Goal: Task Accomplishment & Management: Use online tool/utility

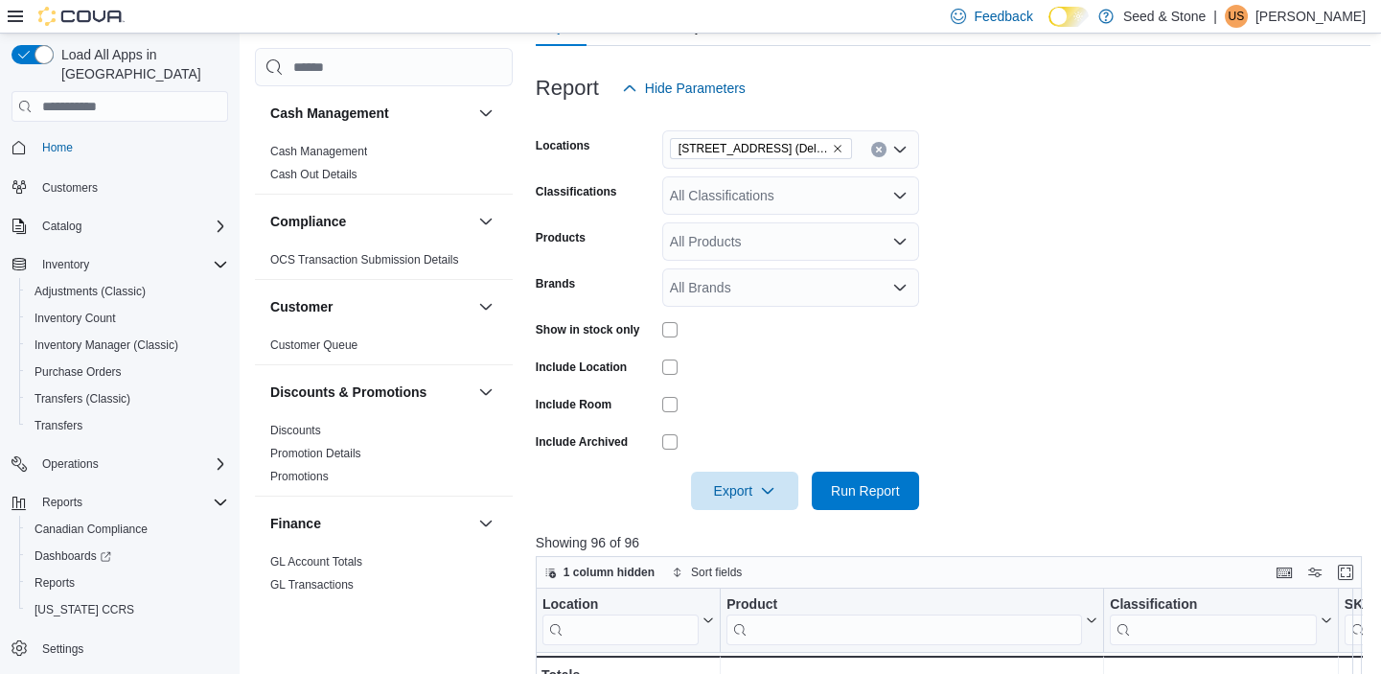
scroll to position [551, 0]
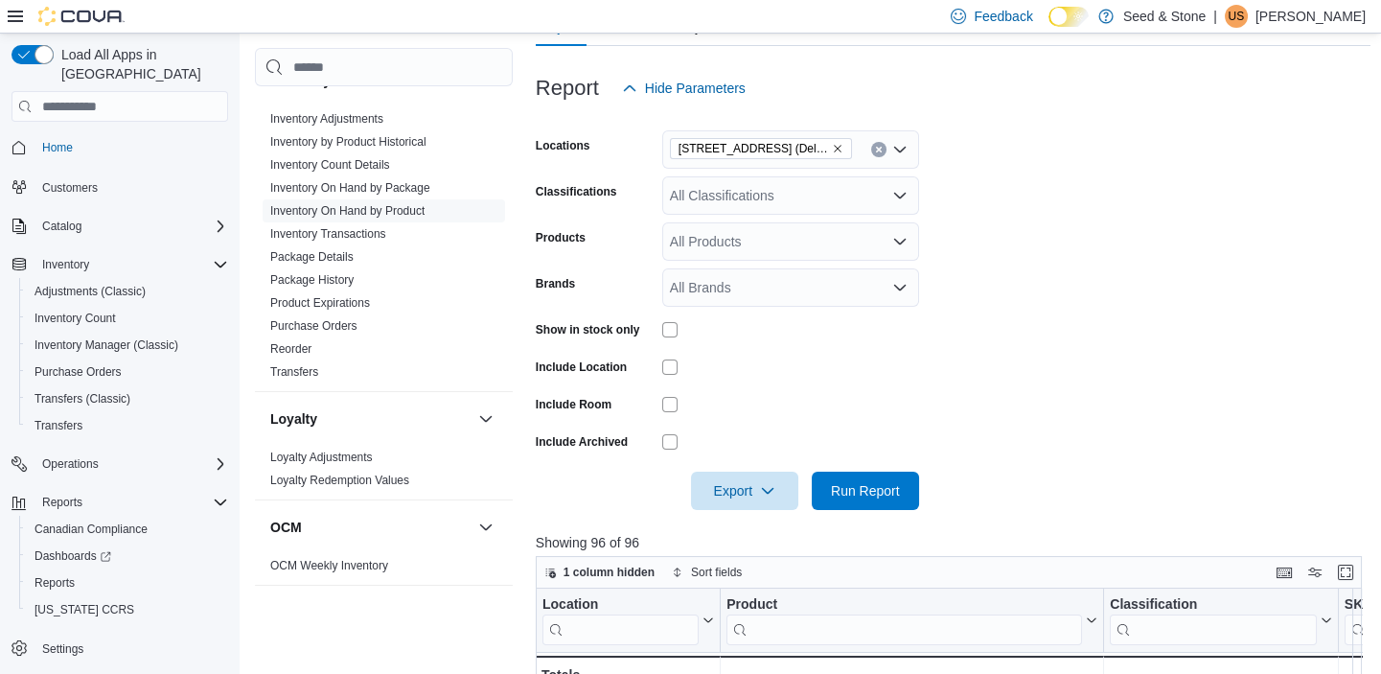
click at [886, 180] on div "All Classifications" at bounding box center [790, 195] width 257 height 38
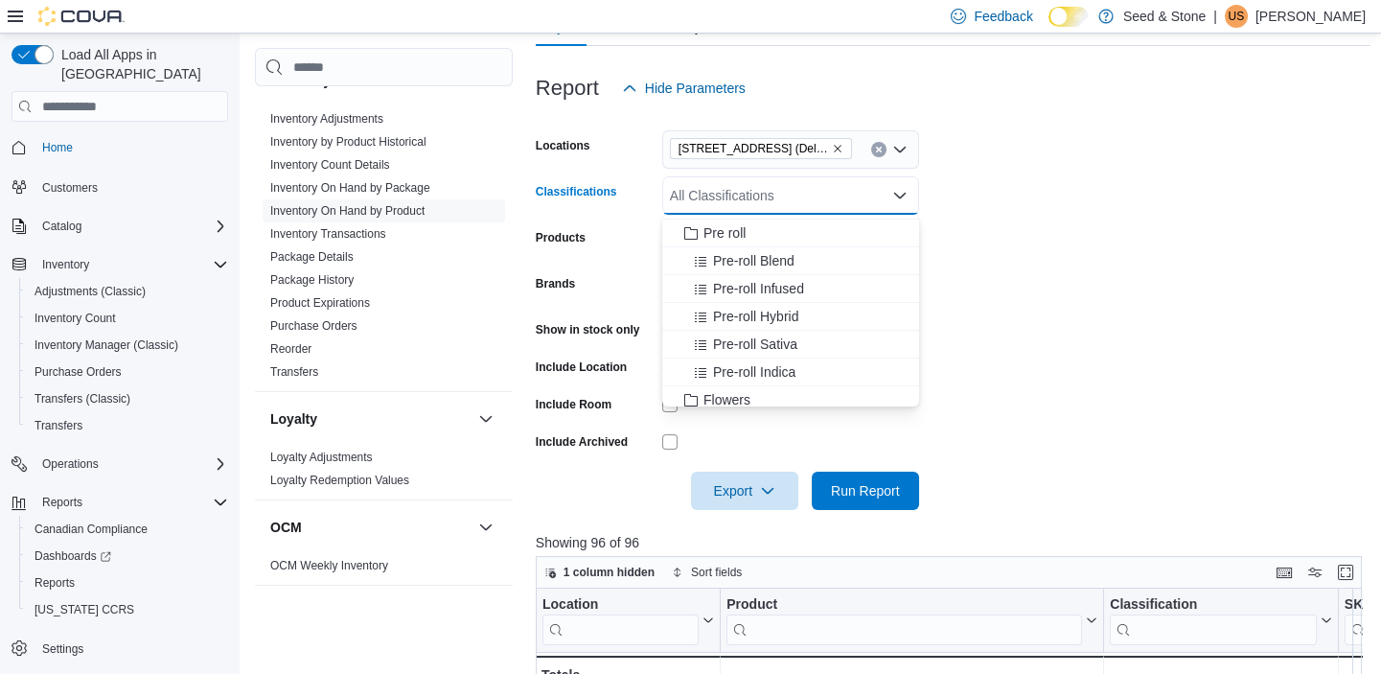
scroll to position [168, 0]
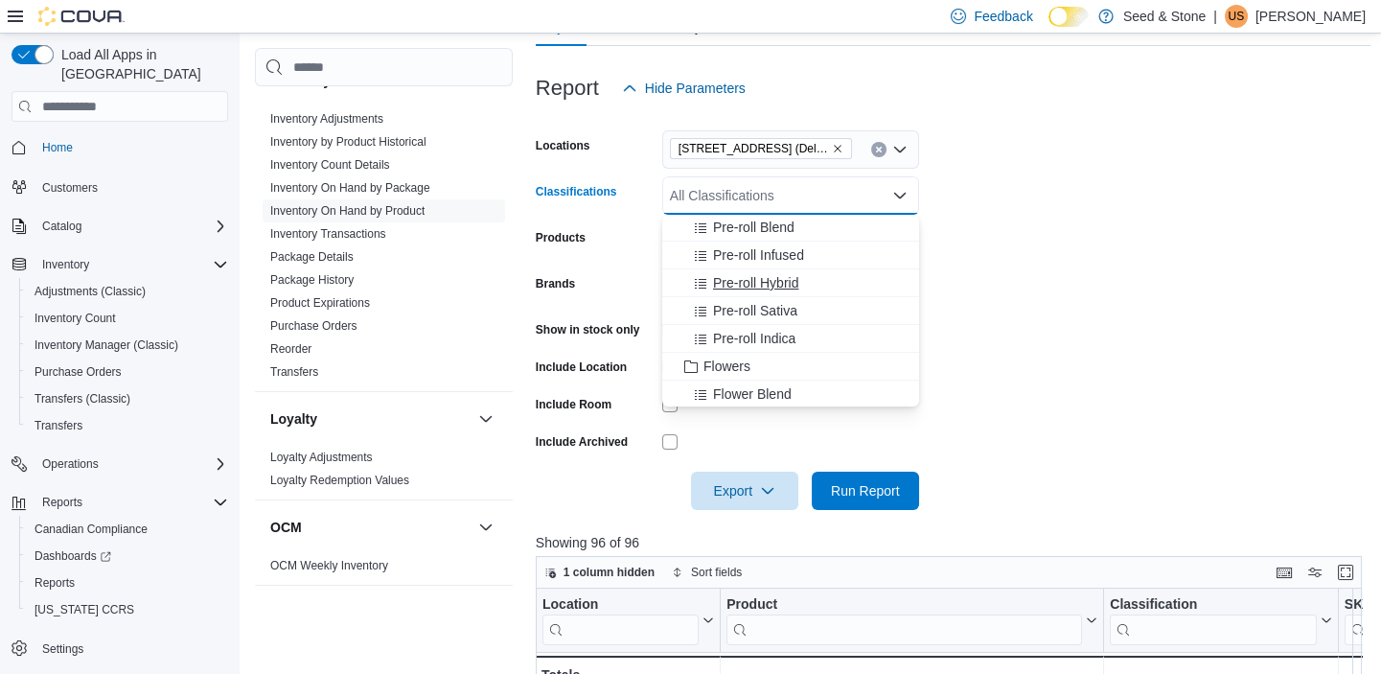
click at [801, 277] on div "Pre-roll Hybrid" at bounding box center [791, 282] width 234 height 19
click at [1028, 349] on form "Locations [STREET_ADDRESS] (Delta) Classifications Pre-roll Hybrid Combo box. S…" at bounding box center [953, 308] width 835 height 403
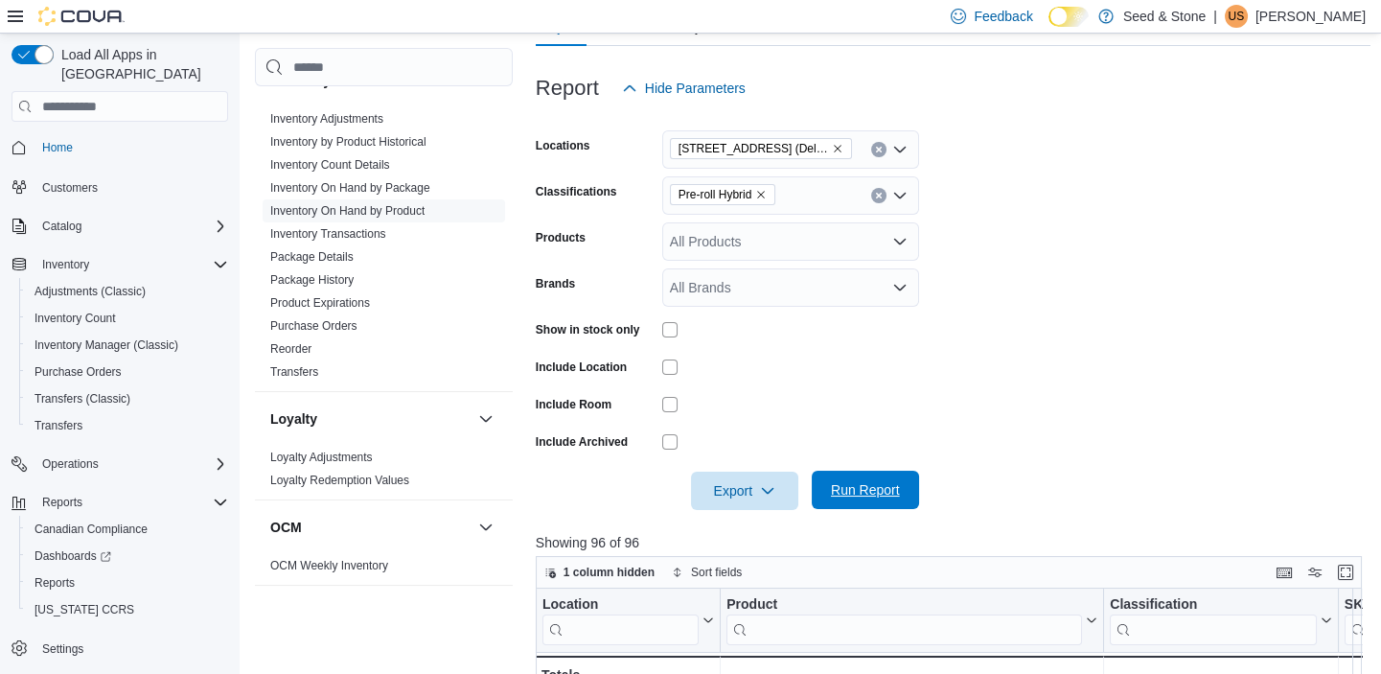
click at [848, 475] on span "Run Report" at bounding box center [865, 490] width 84 height 38
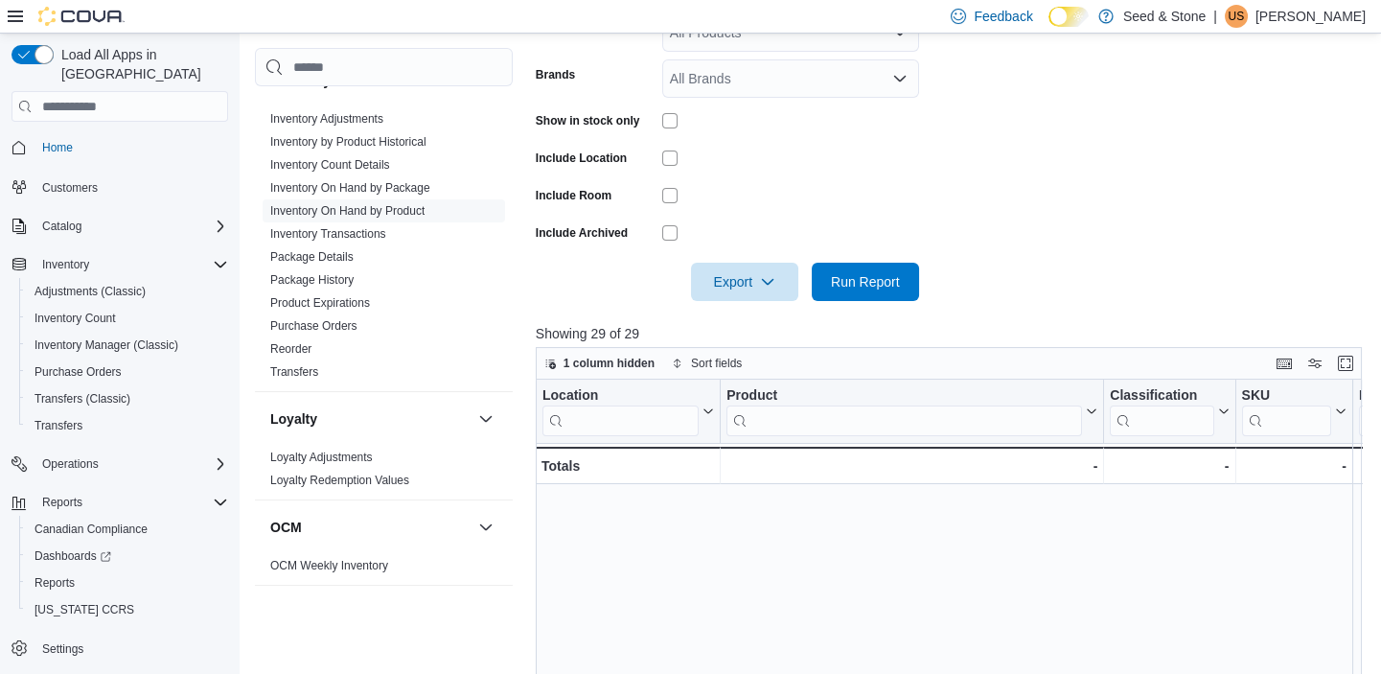
scroll to position [608, 0]
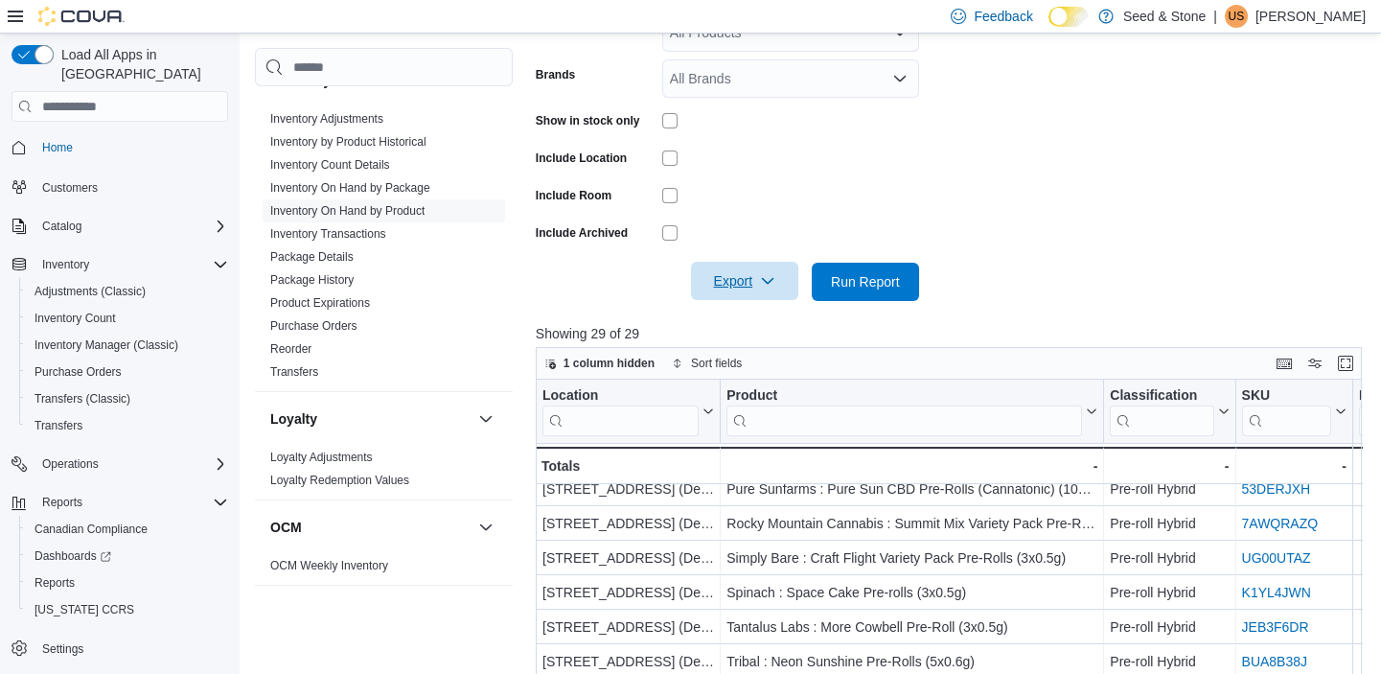
click at [760, 298] on span "Export" at bounding box center [744, 281] width 84 height 38
click at [757, 322] on span "Export to Excel" at bounding box center [747, 319] width 86 height 15
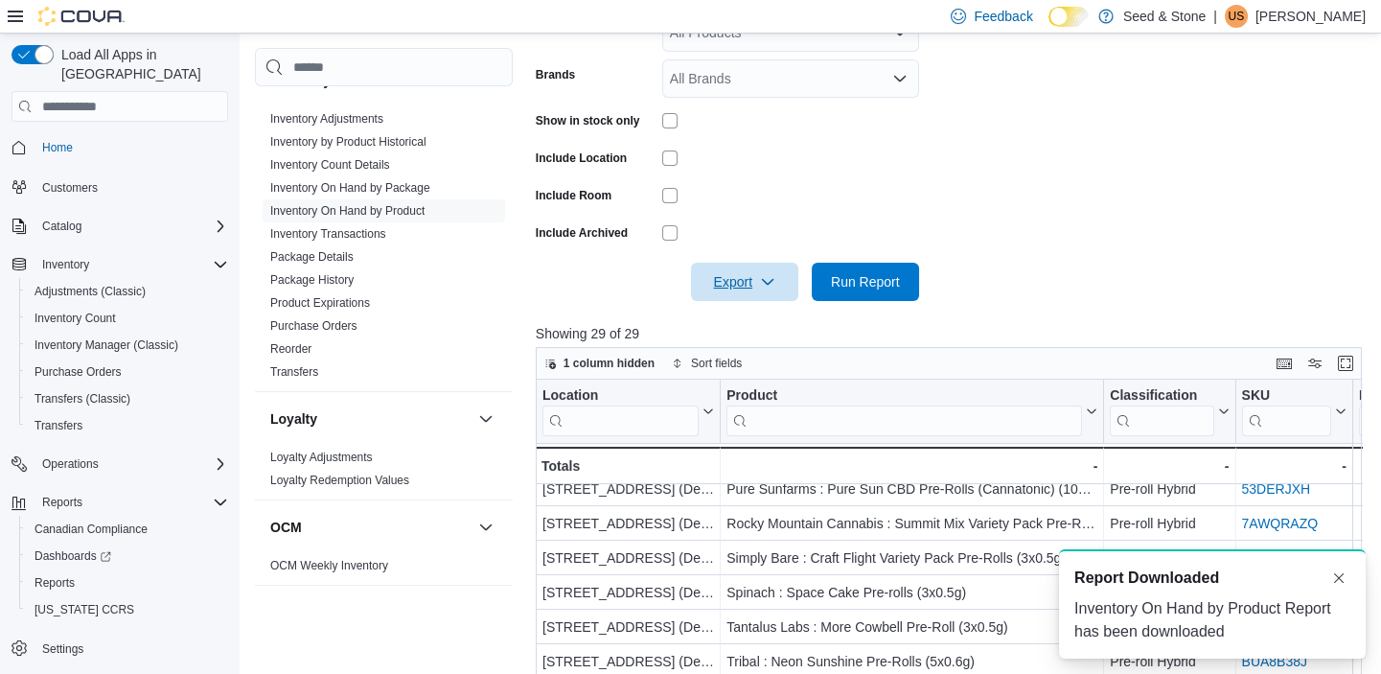
scroll to position [0, 0]
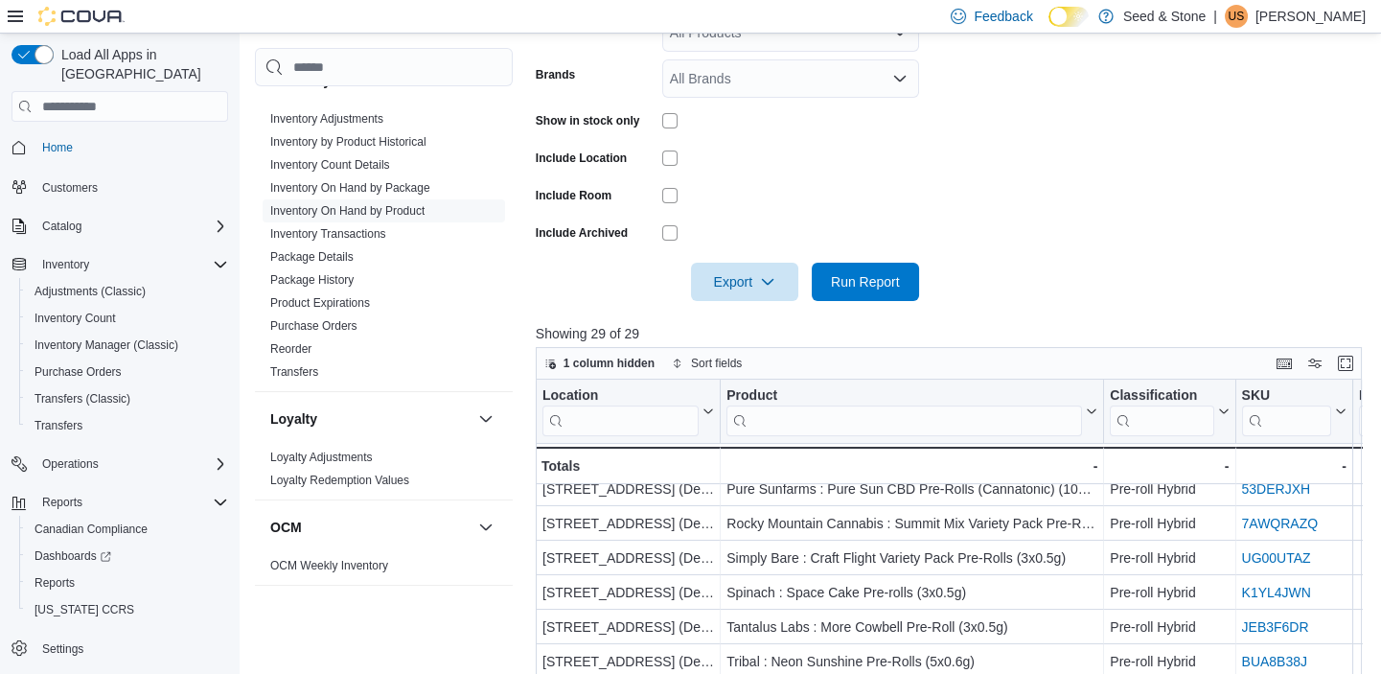
click at [972, 219] on form "Locations [STREET_ADDRESS] (Delta) Classifications Pre-roll Hybrid Products All…" at bounding box center [953, 99] width 835 height 403
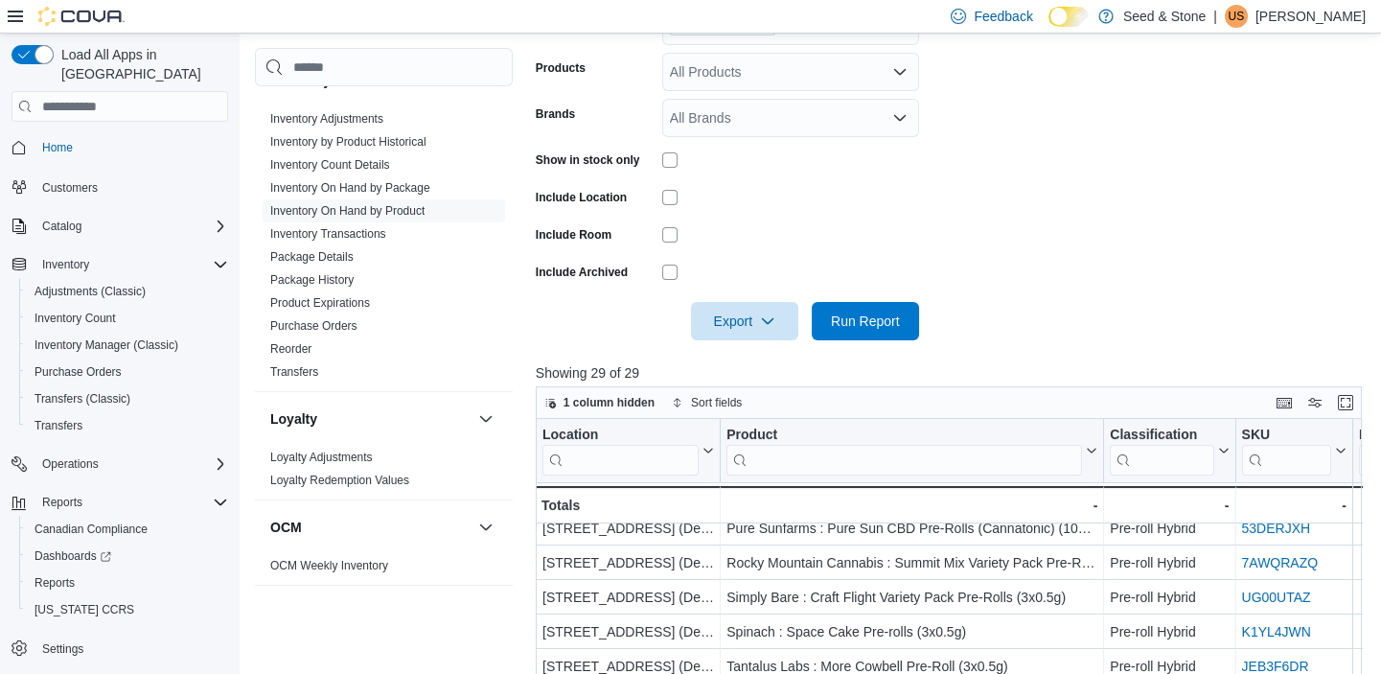
scroll to position [418, 0]
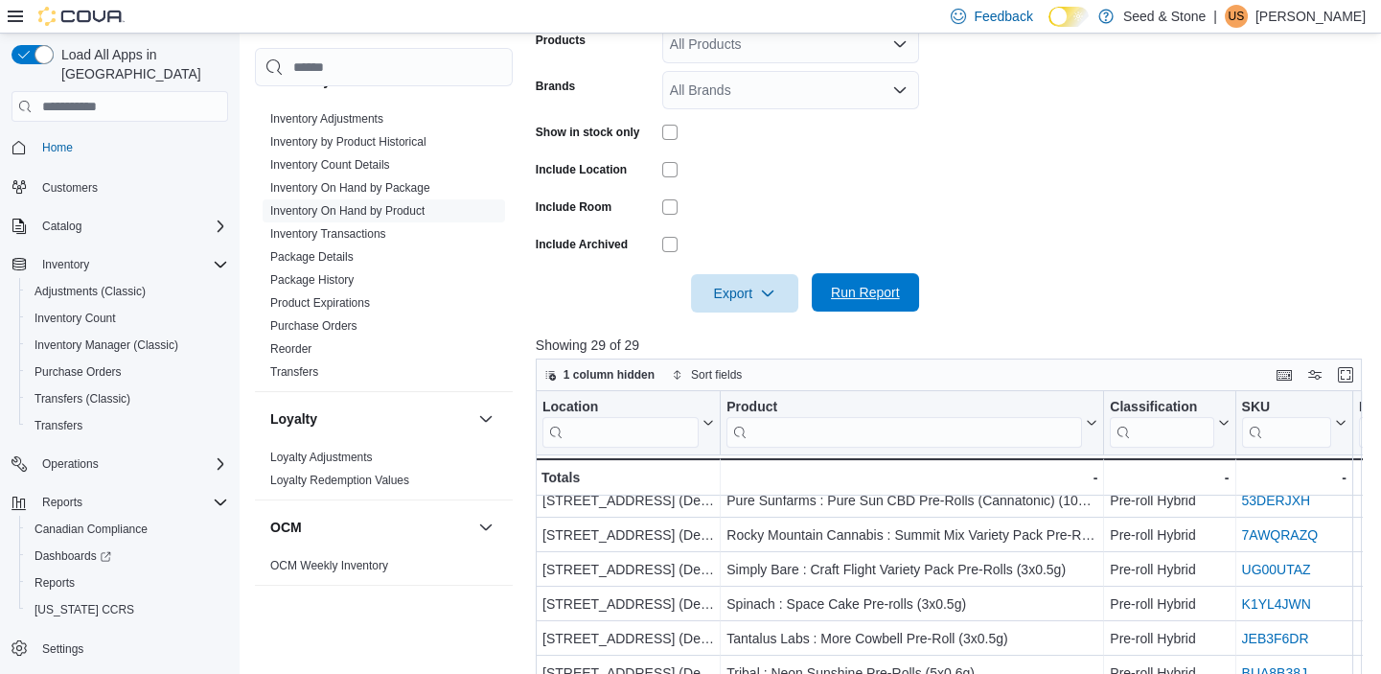
click at [859, 297] on span "Run Report" at bounding box center [865, 292] width 69 height 19
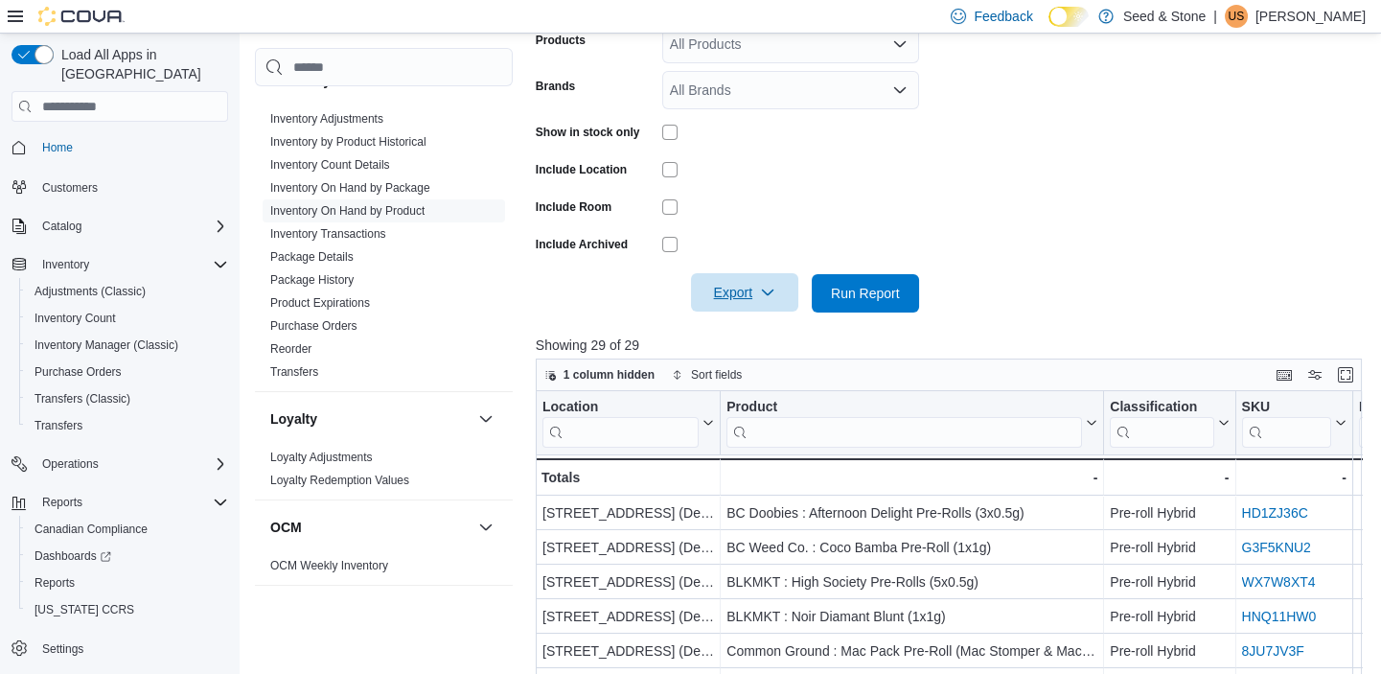
click at [757, 288] on span "Export" at bounding box center [744, 292] width 84 height 38
click at [760, 313] on button "Export to Excel" at bounding box center [747, 331] width 109 height 38
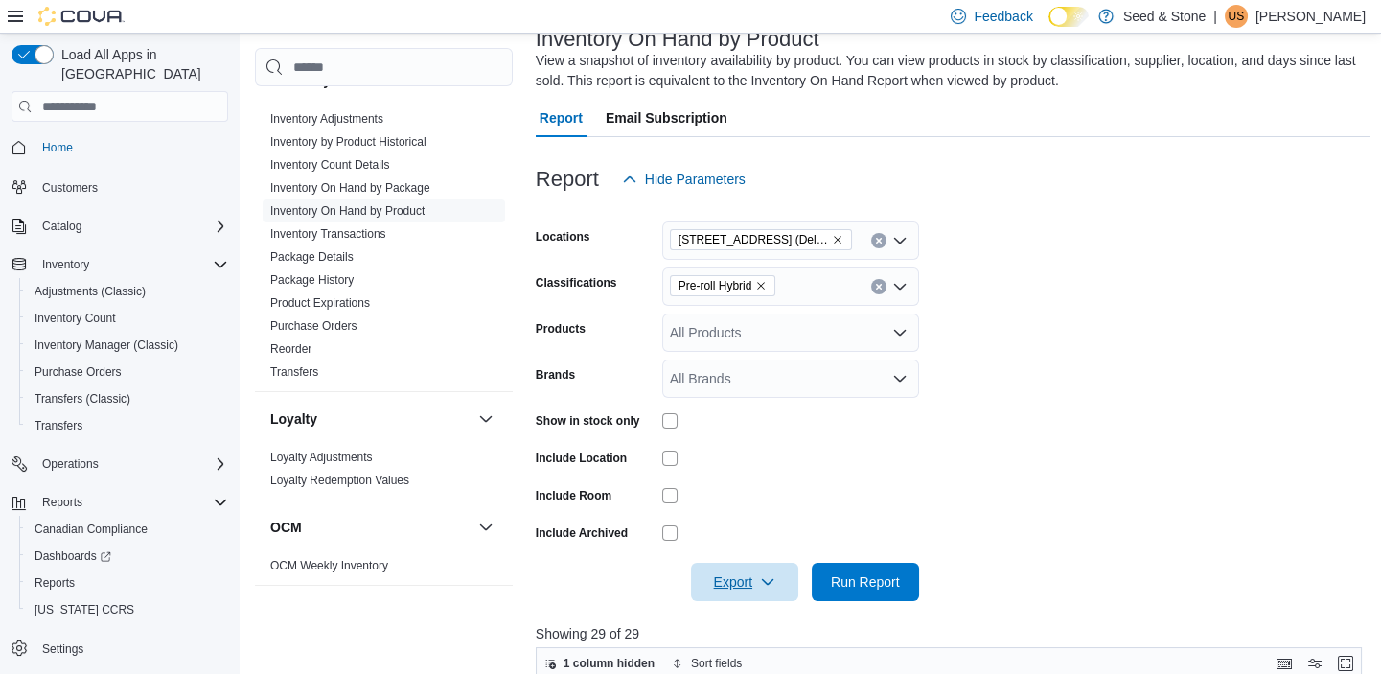
scroll to position [0, 0]
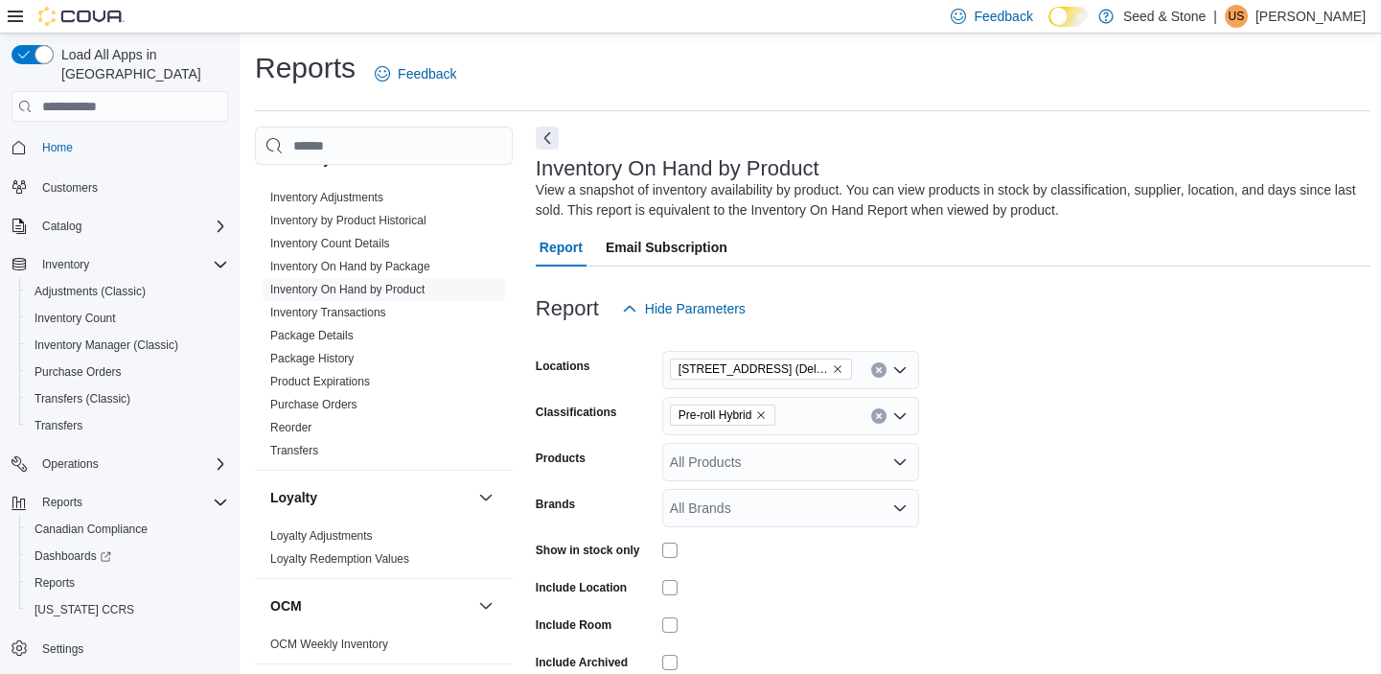
click at [762, 417] on icon "Remove Pre-roll Hybrid from selection in this group" at bounding box center [761, 415] width 12 height 12
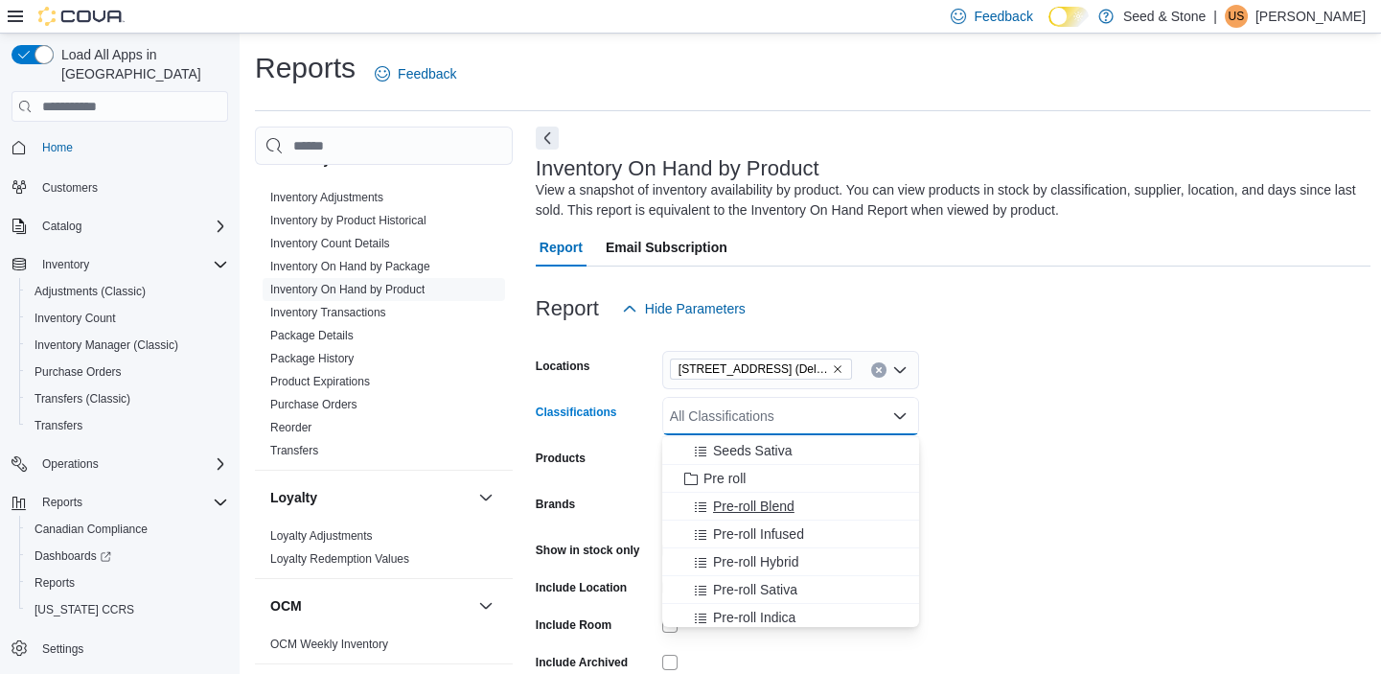
scroll to position [110, 0]
click at [778, 604] on button "Pre-roll Indica" at bounding box center [790, 617] width 257 height 28
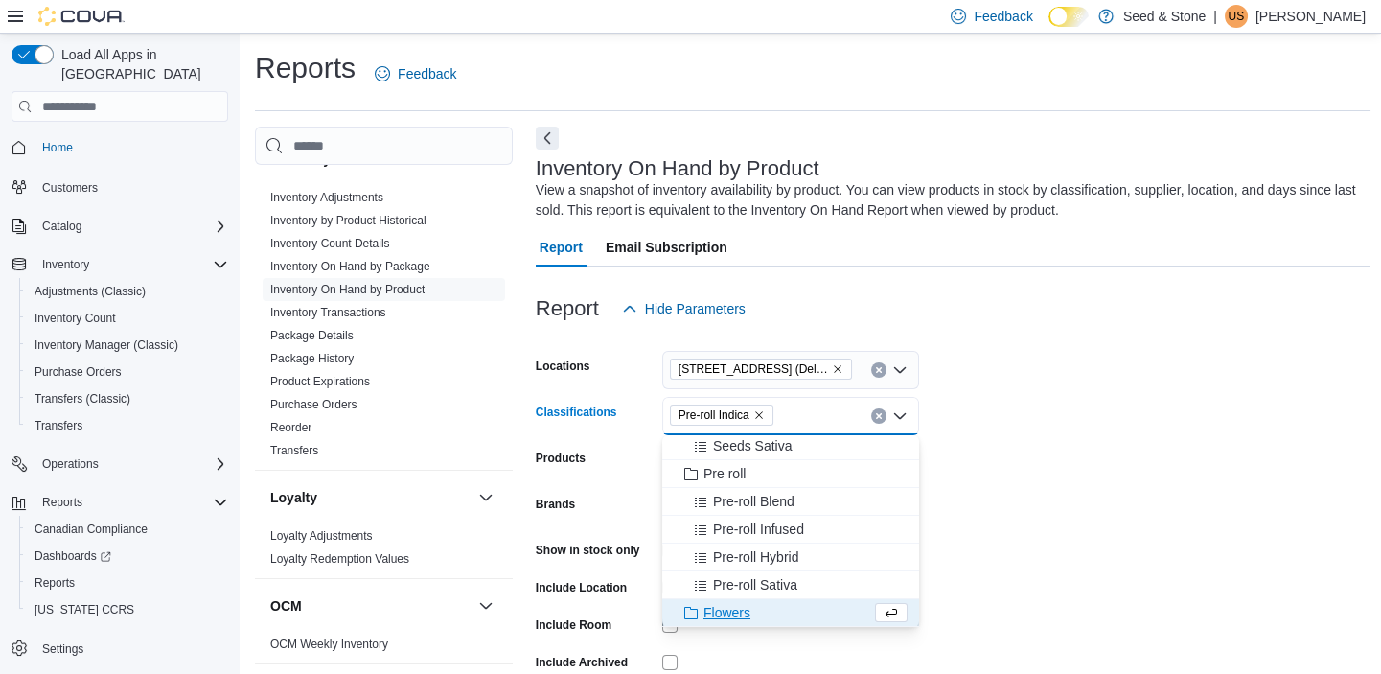
click at [1161, 376] on form "Locations [STREET_ADDRESS] (Delta) Classifications Pre-roll Indica Combo box. S…" at bounding box center [953, 529] width 835 height 403
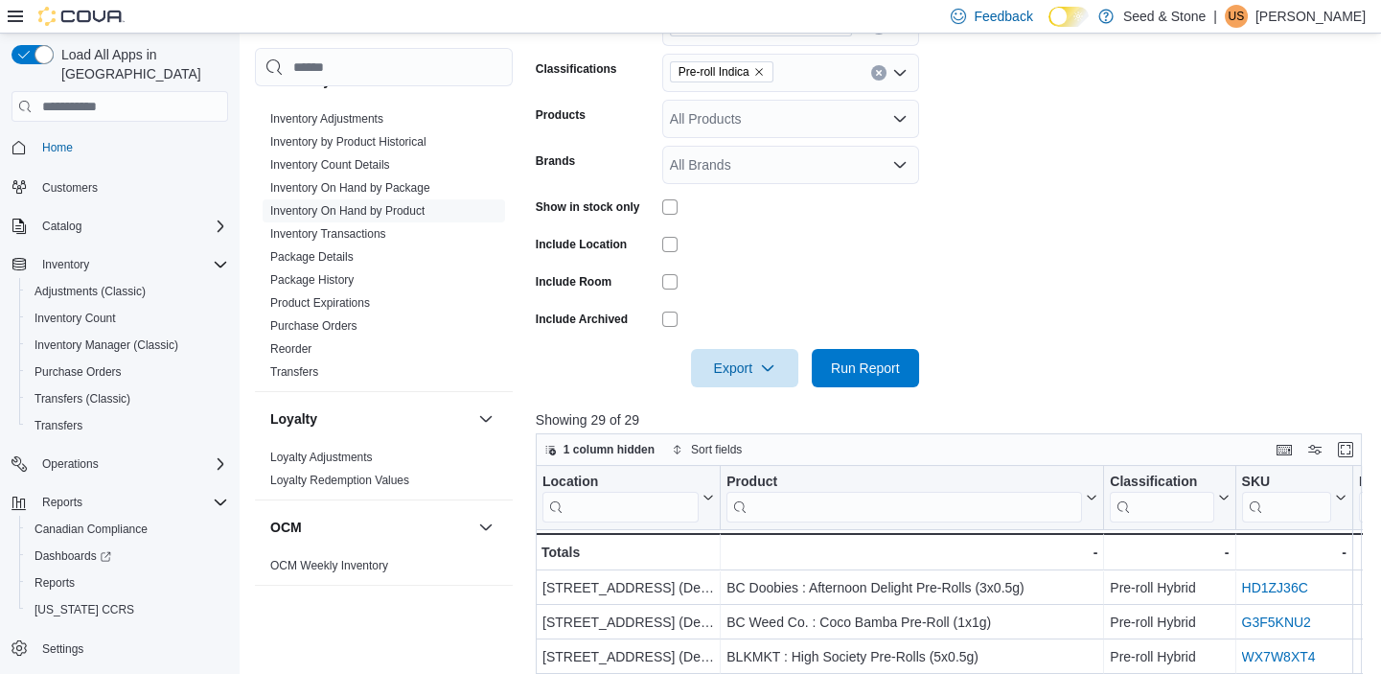
scroll to position [656, 0]
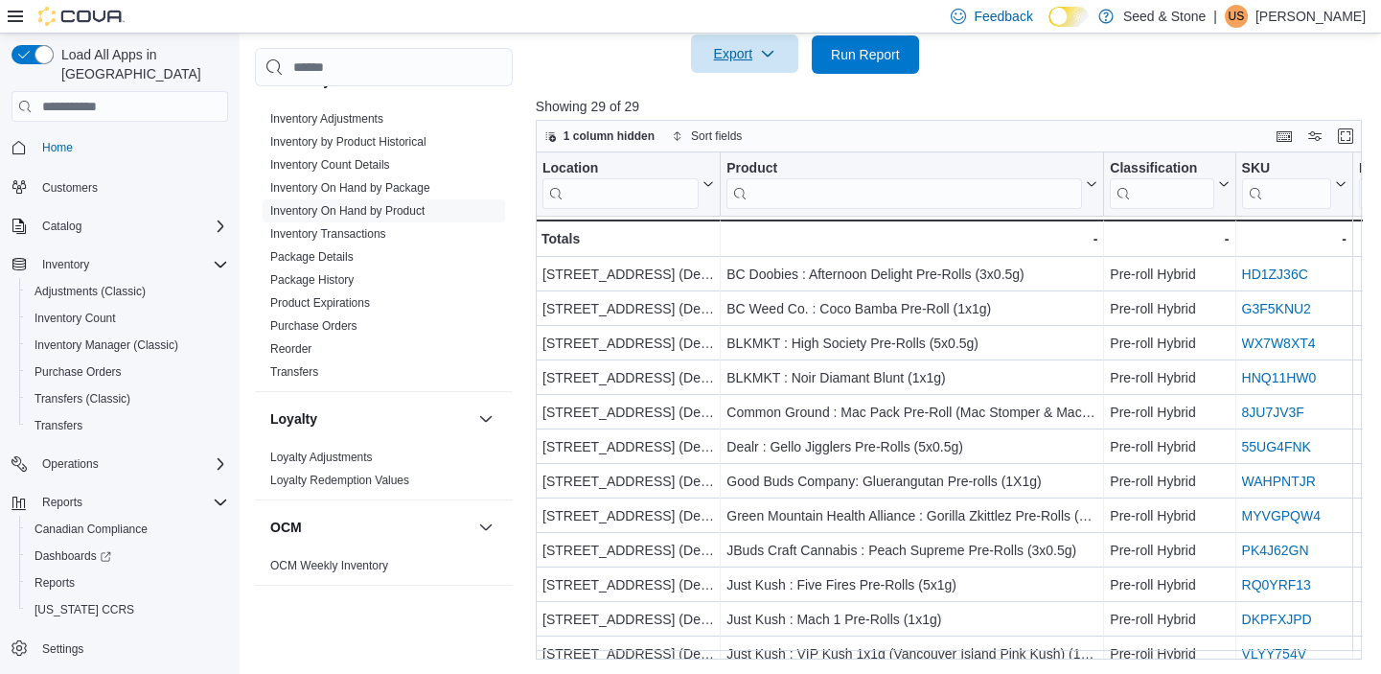
click at [753, 56] on span "Export" at bounding box center [744, 54] width 84 height 38
click at [744, 94] on span "Export to Excel" at bounding box center [747, 92] width 86 height 15
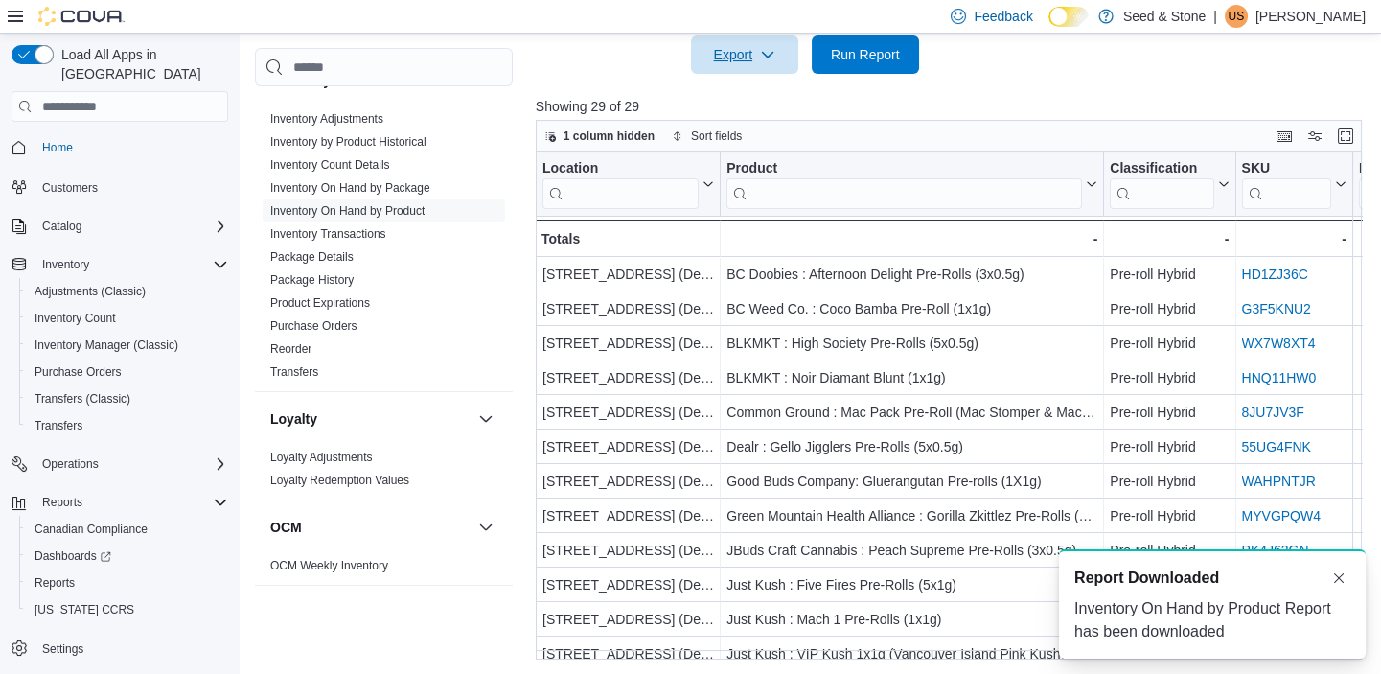
scroll to position [0, 0]
